Goal: Find specific page/section: Find specific page/section

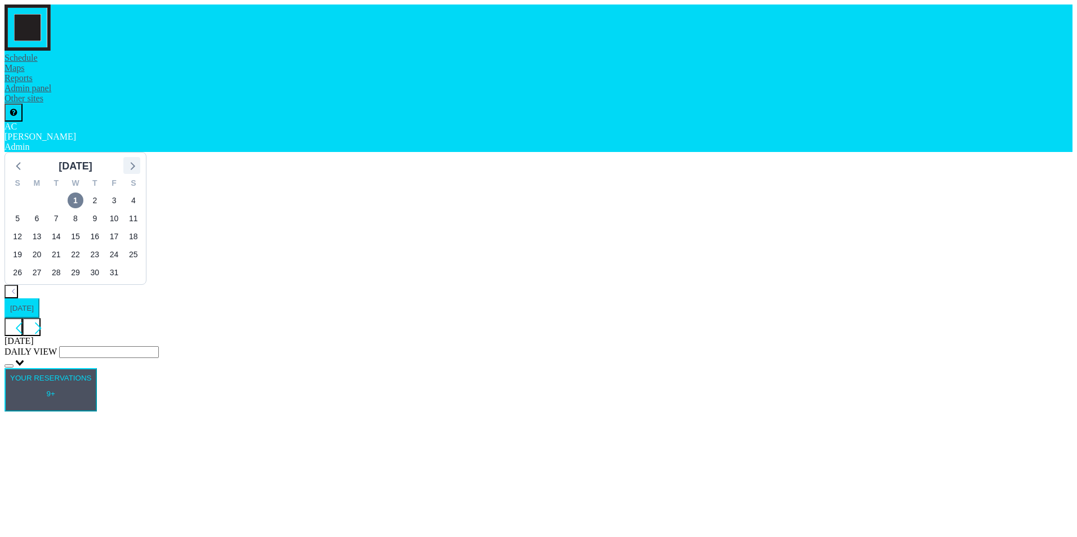
click at [139, 158] on icon at bounding box center [131, 165] width 15 height 15
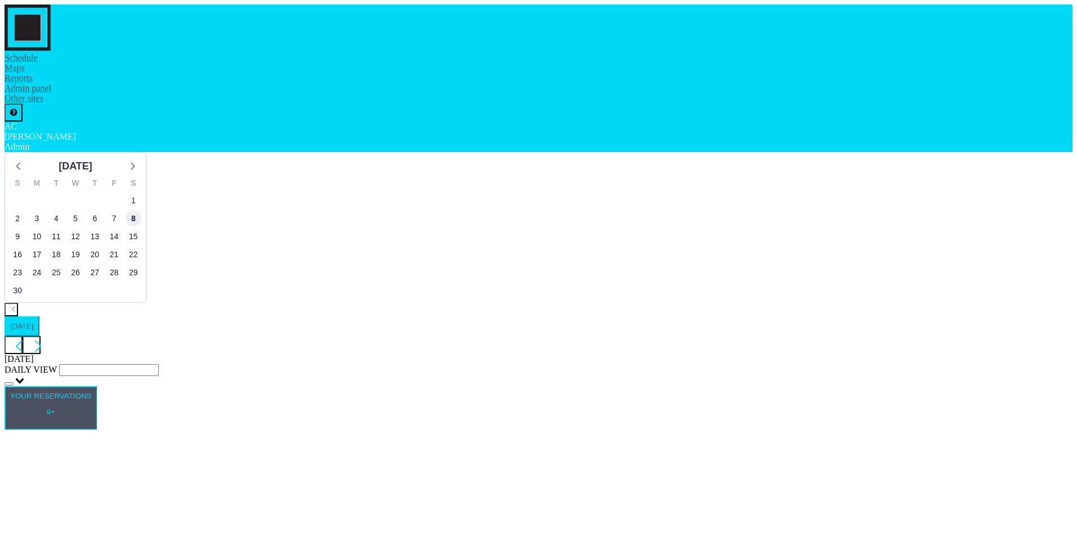
click at [141, 211] on span "8" at bounding box center [134, 219] width 16 height 16
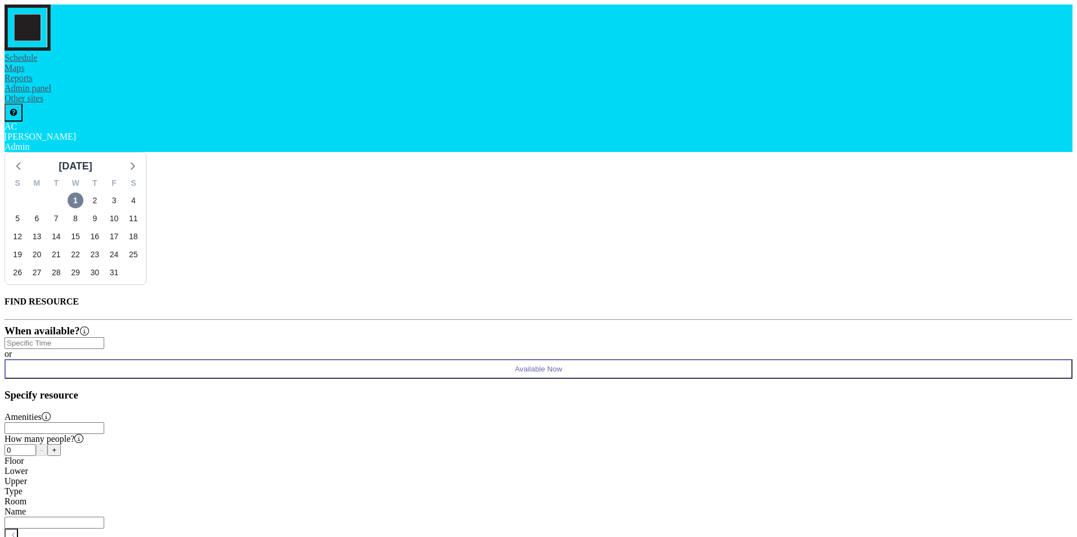
scroll to position [0, 833]
click at [139, 158] on icon at bounding box center [131, 165] width 15 height 15
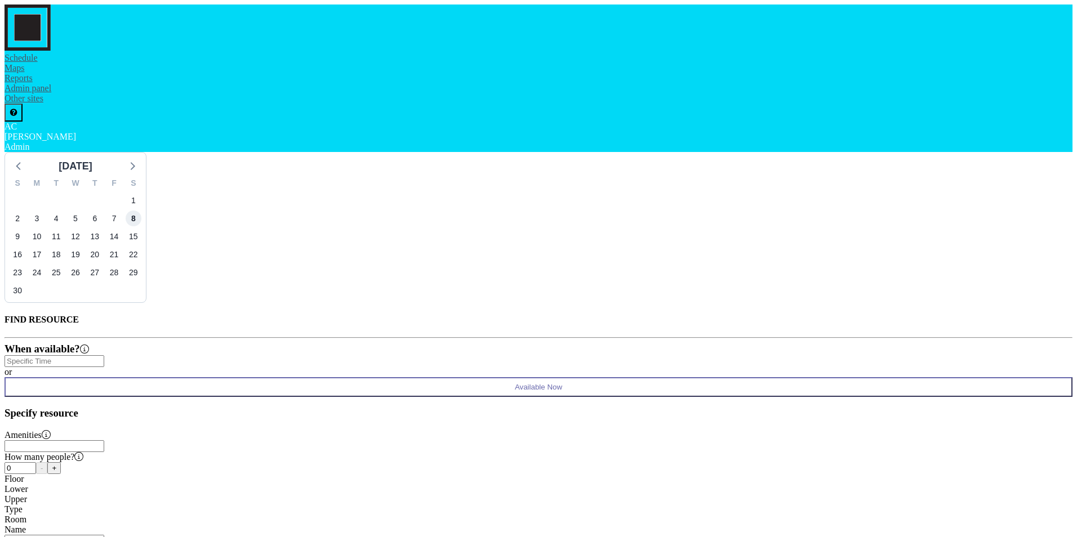
click at [141, 211] on span "8" at bounding box center [134, 219] width 16 height 16
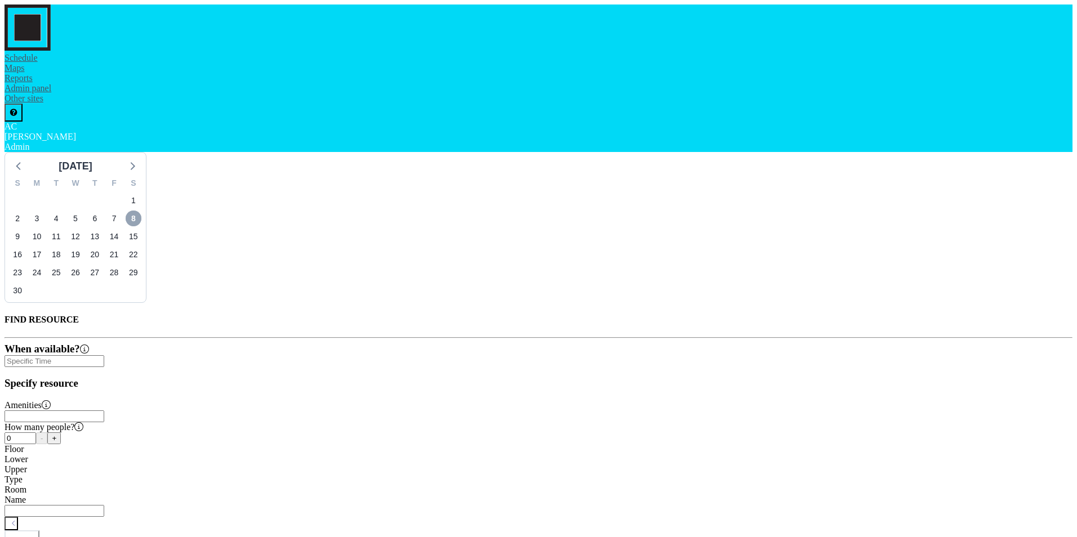
scroll to position [0, 1497]
